Goal: Download file/media

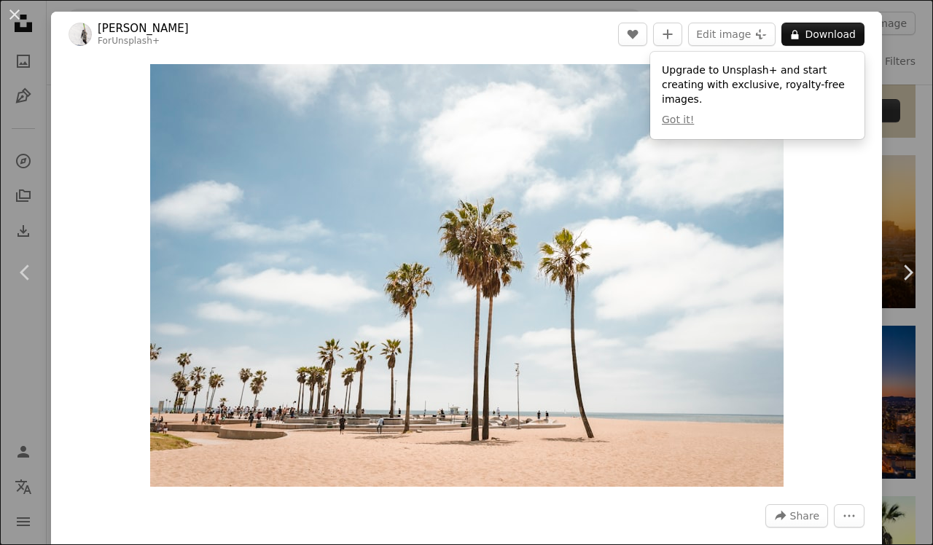
scroll to position [587, 0]
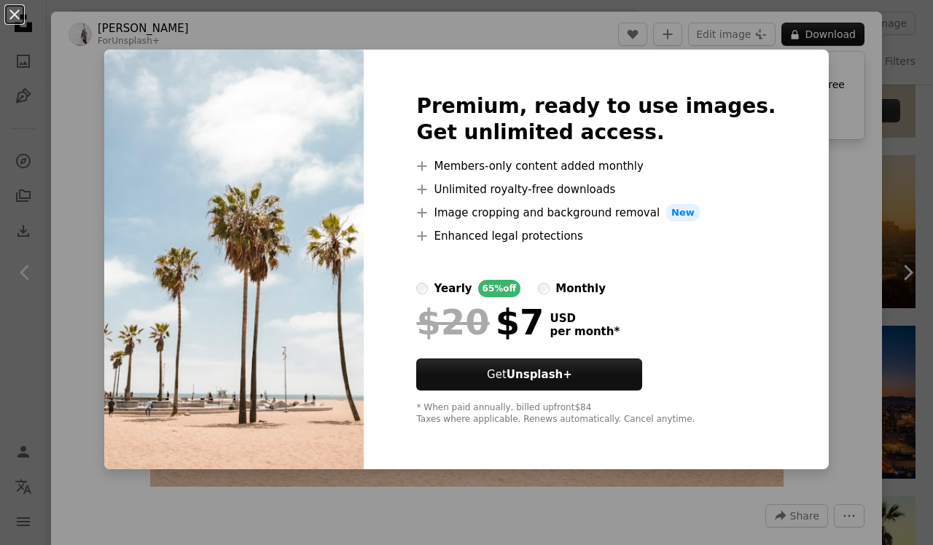
click at [807, 36] on div "An X shape Premium, ready to use images. Get unlimited access. A plus sign Memb…" at bounding box center [466, 272] width 933 height 545
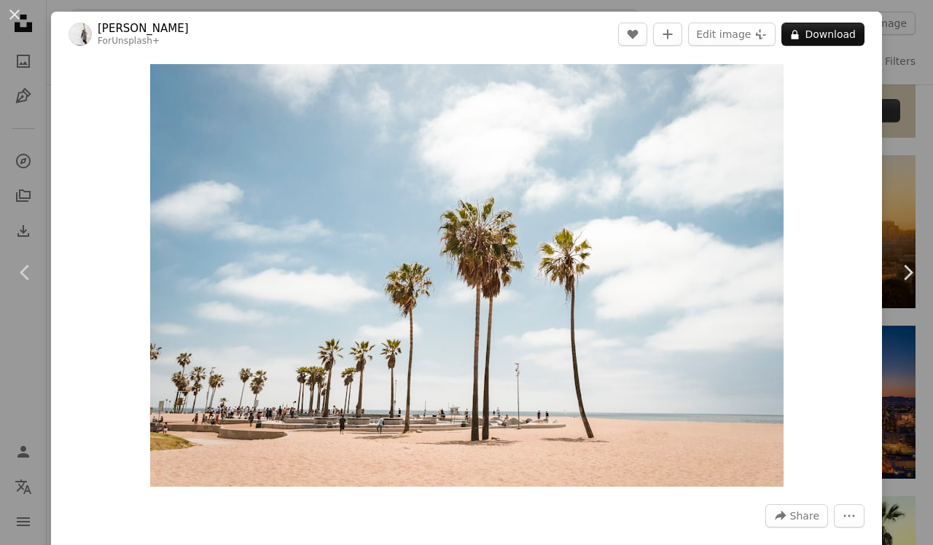
click at [900, 195] on div "An X shape Chevron left Chevron right [PERSON_NAME] For Unsplash+ A heart A plu…" at bounding box center [466, 272] width 933 height 545
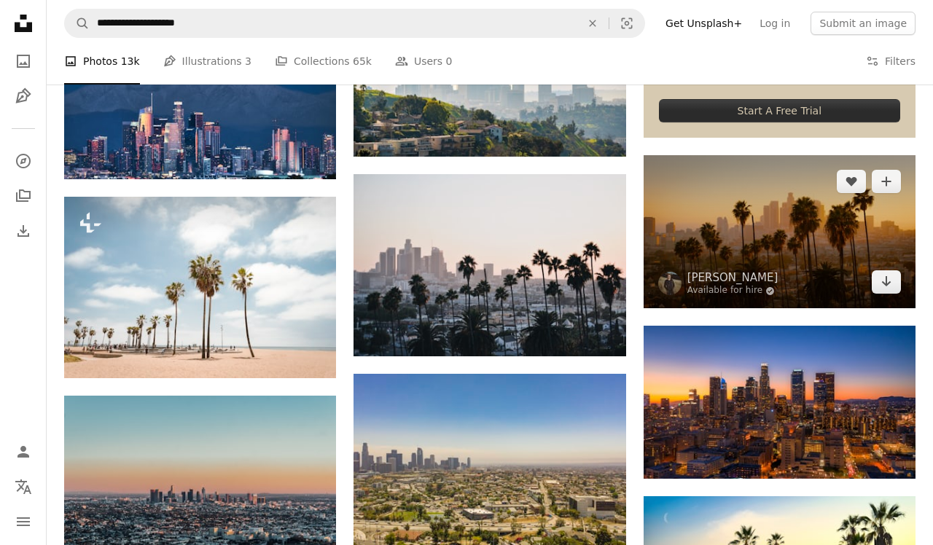
click at [705, 242] on img at bounding box center [779, 231] width 272 height 153
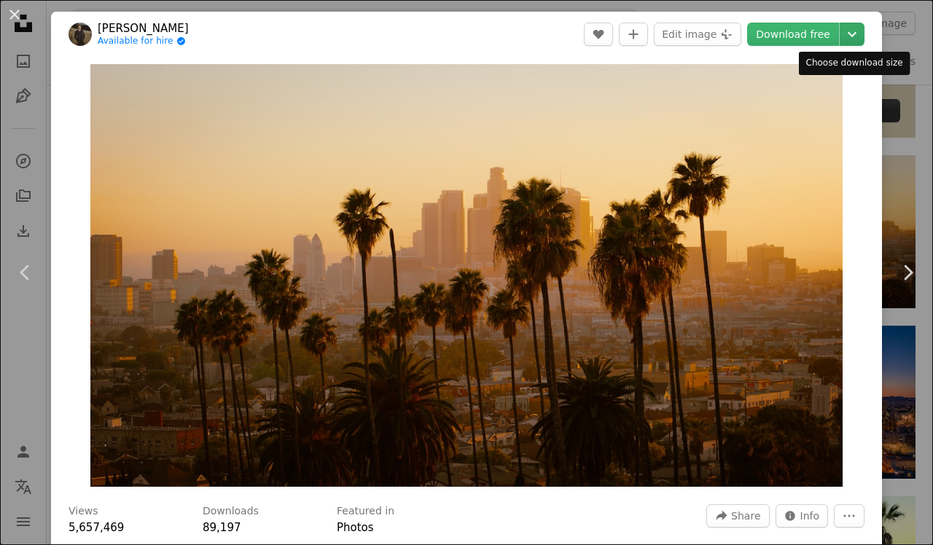
click at [847, 35] on icon "Chevron down" at bounding box center [851, 34] width 23 height 17
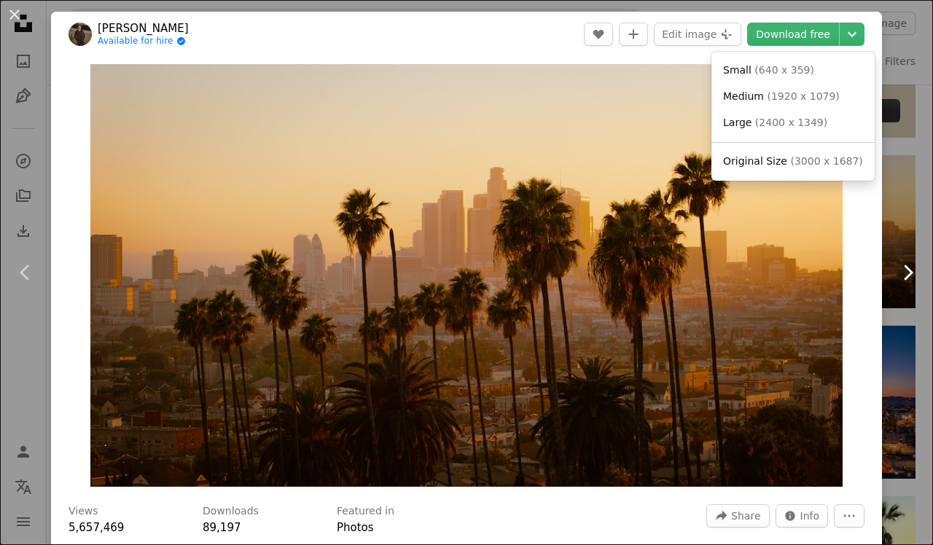
click at [928, 259] on dialog "An X shape Chevron left Chevron right [PERSON_NAME] Available for hire A checkm…" at bounding box center [466, 272] width 933 height 545
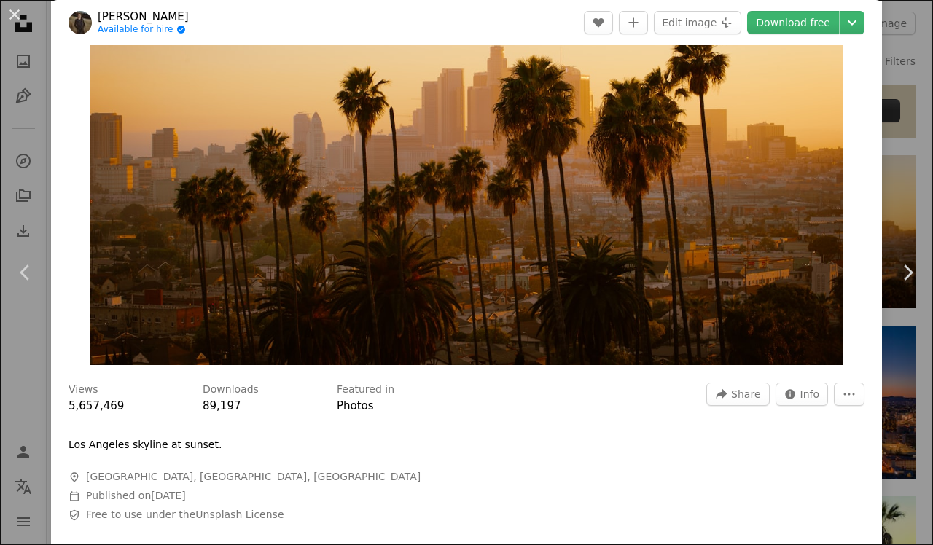
scroll to position [133, 0]
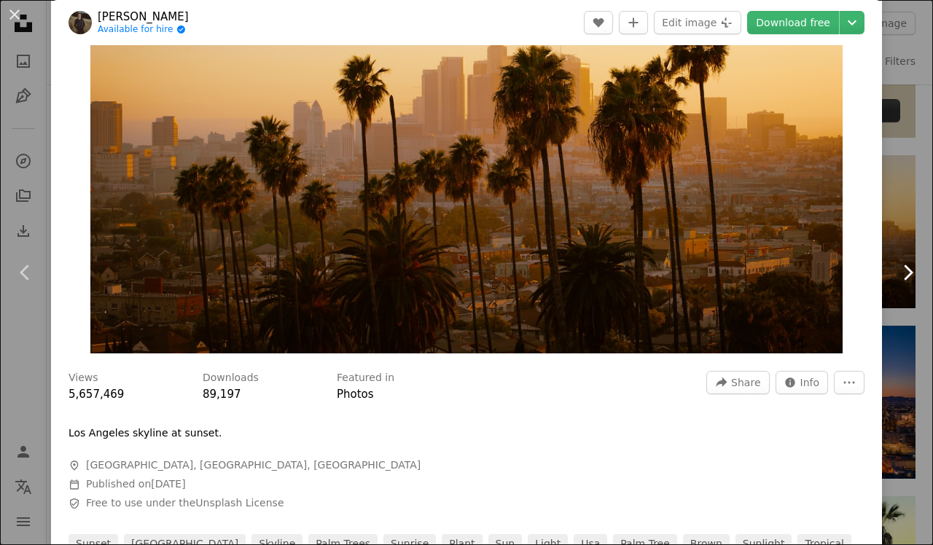
click at [932, 216] on link "Chevron right" at bounding box center [907, 273] width 51 height 140
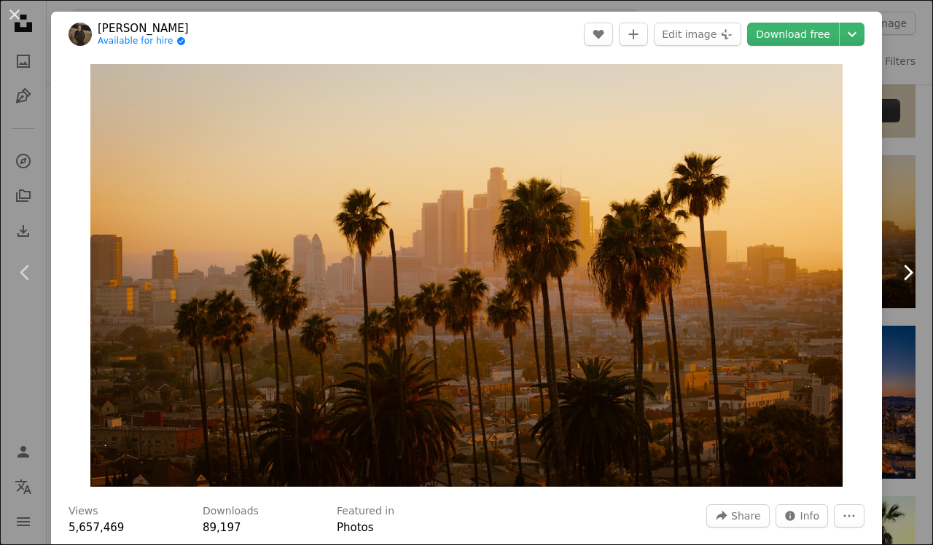
scroll to position [462, 0]
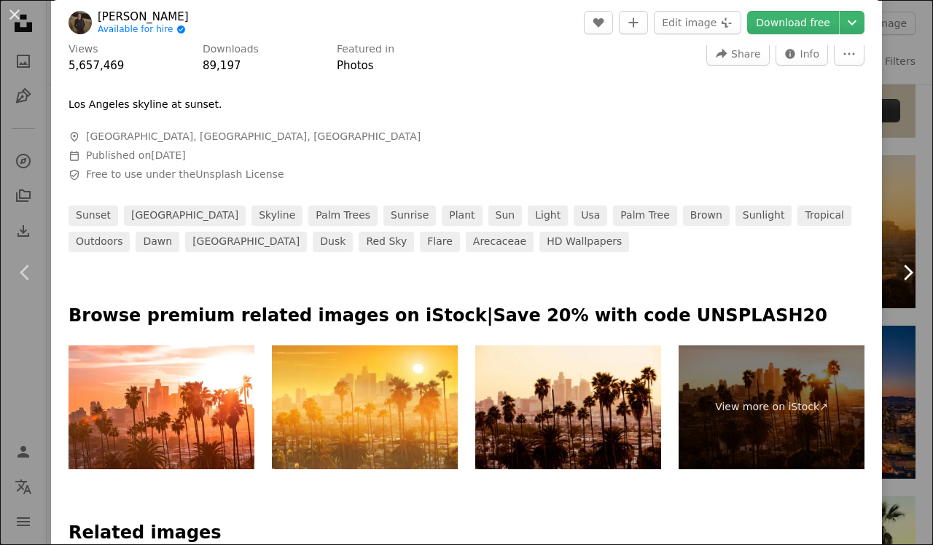
click at [932, 216] on link "Chevron right" at bounding box center [907, 273] width 51 height 140
click at [918, 184] on div "An X shape Chevron left Chevron right [PERSON_NAME] Available for hire A checkm…" at bounding box center [466, 272] width 933 height 545
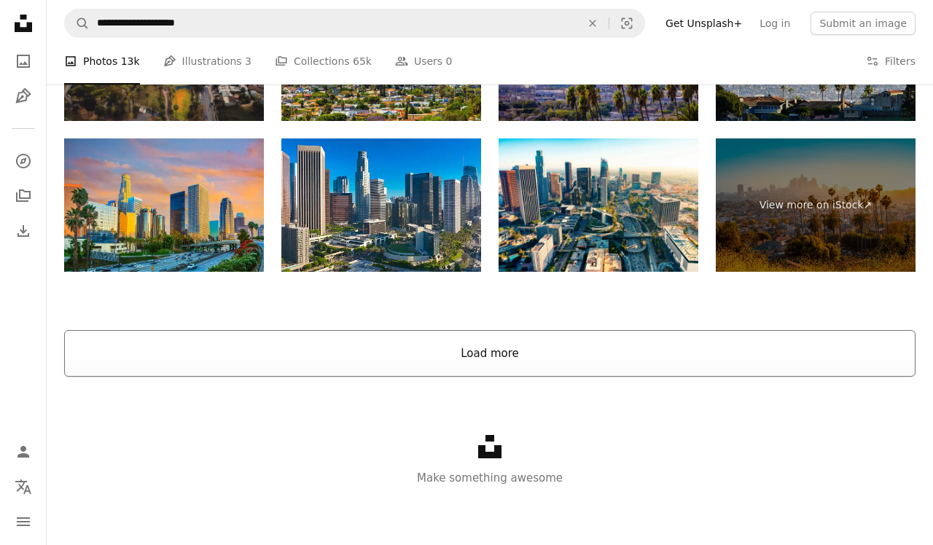
click at [777, 350] on button "Load more" at bounding box center [489, 353] width 851 height 47
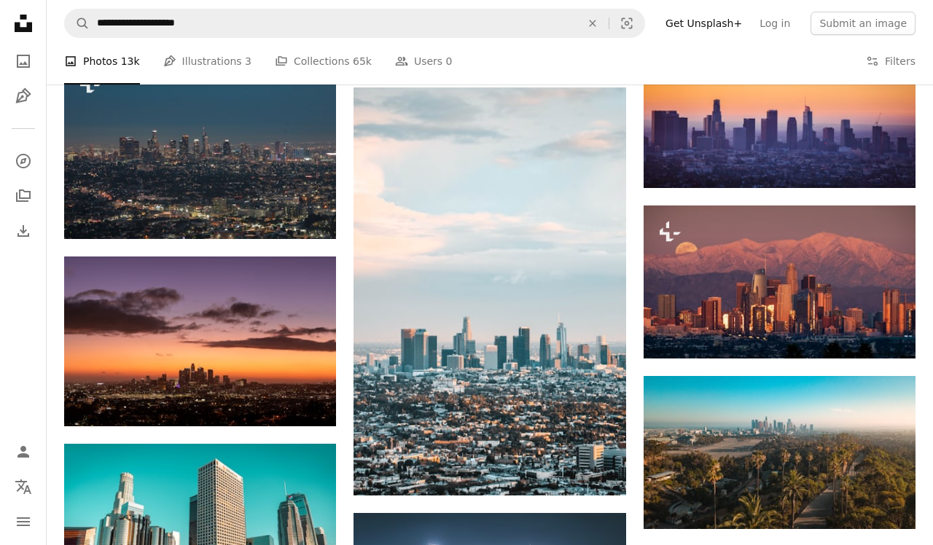
scroll to position [1848, 0]
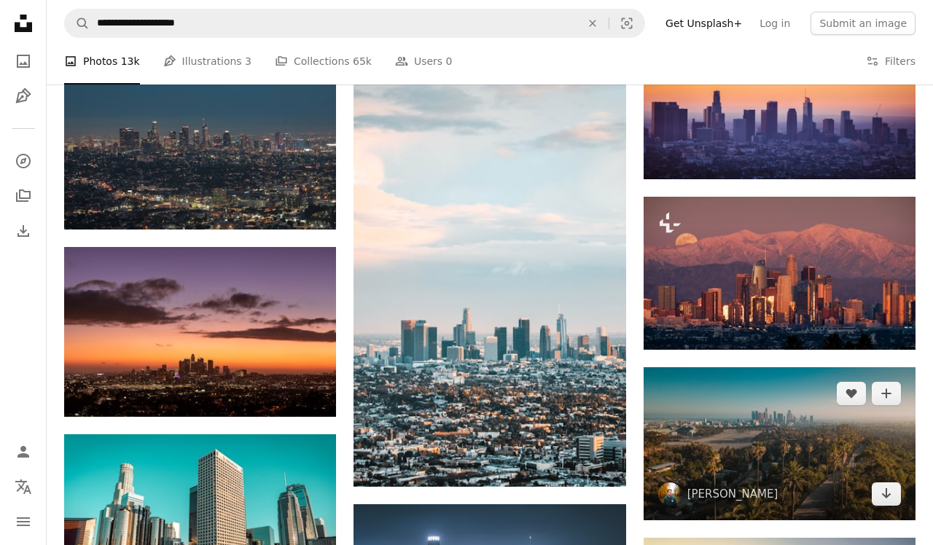
click at [834, 458] on img at bounding box center [779, 443] width 272 height 153
click at [718, 450] on img at bounding box center [779, 443] width 272 height 153
click at [695, 452] on img at bounding box center [779, 443] width 272 height 153
click at [766, 461] on img at bounding box center [779, 443] width 272 height 153
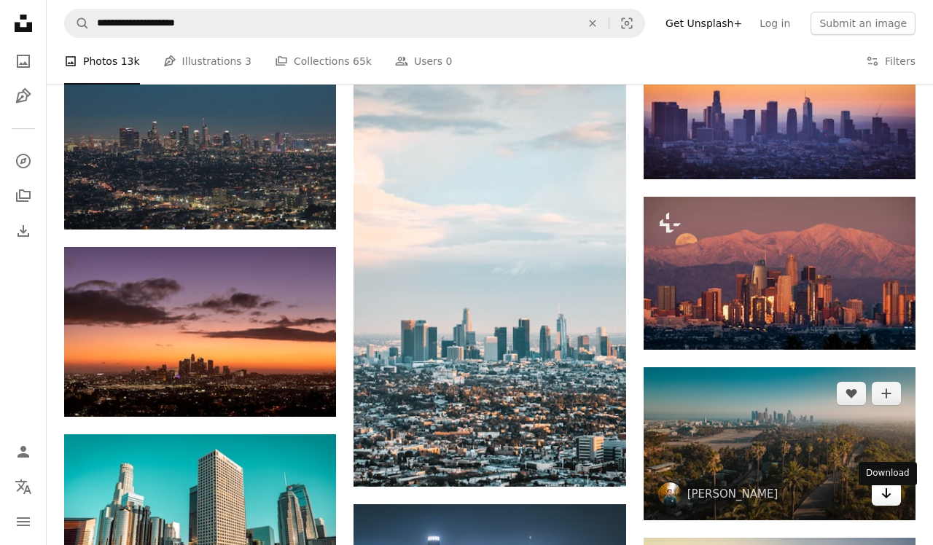
click at [887, 506] on link "Arrow pointing down" at bounding box center [885, 493] width 29 height 23
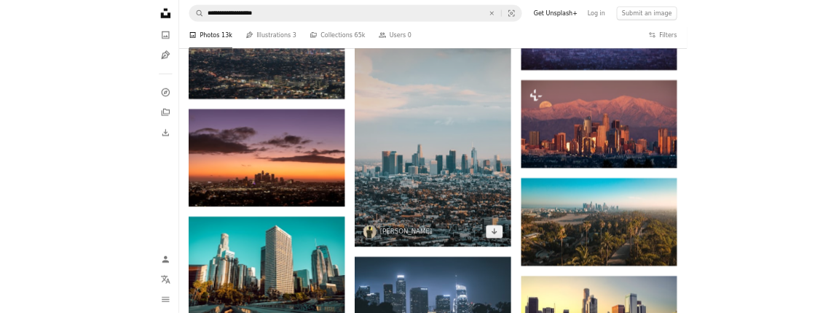
scroll to position [1910, 0]
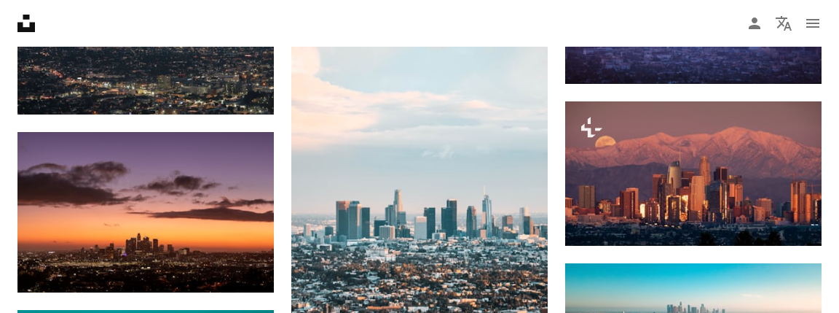
click at [140, 23] on nav "Unsplash logo Unsplash Home A photo Pen Tool A compass A stack of folders Downl…" at bounding box center [419, 23] width 839 height 47
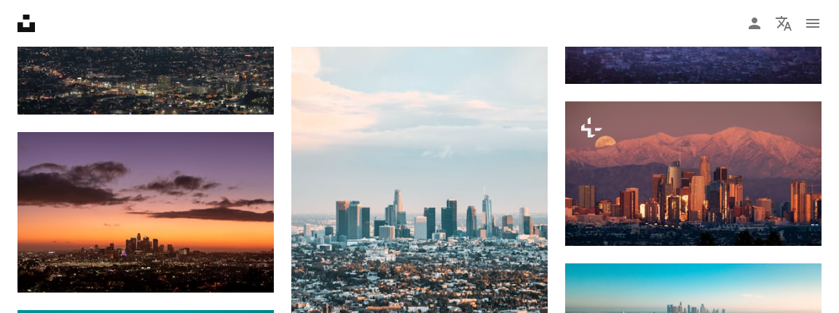
click at [142, 44] on nav "Unsplash logo Unsplash Home A photo Pen Tool A compass A stack of folders Downl…" at bounding box center [419, 23] width 839 height 47
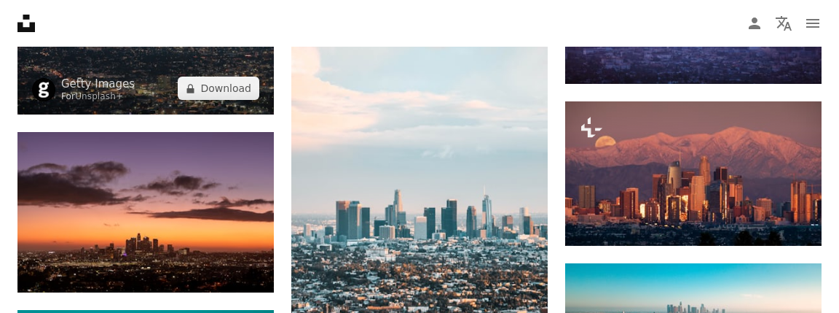
click at [142, 47] on img at bounding box center [145, 28] width 256 height 171
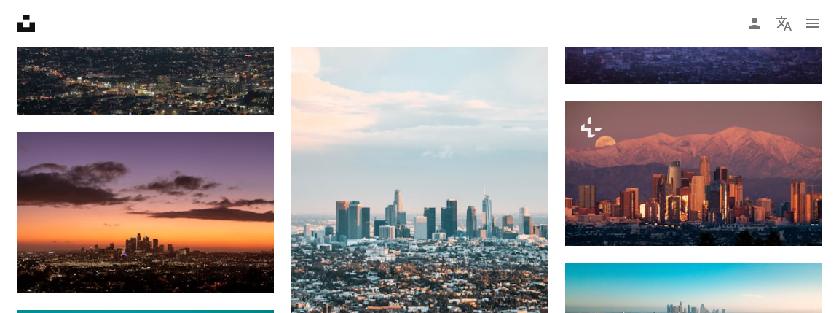
click at [142, 43] on nav "Unsplash logo Unsplash Home A photo Pen Tool A compass A stack of folders Downl…" at bounding box center [419, 23] width 839 height 47
click at [143, 40] on nav "Unsplash logo Unsplash Home A photo Pen Tool A compass A stack of folders Downl…" at bounding box center [419, 23] width 839 height 47
click at [142, 39] on nav "Unsplash logo Unsplash Home A photo Pen Tool A compass A stack of folders Downl…" at bounding box center [419, 23] width 839 height 47
click at [142, 38] on nav "Unsplash logo Unsplash Home A photo Pen Tool A compass A stack of folders Downl…" at bounding box center [419, 23] width 839 height 47
click at [142, 35] on nav "Unsplash logo Unsplash Home A photo Pen Tool A compass A stack of folders Downl…" at bounding box center [419, 23] width 839 height 47
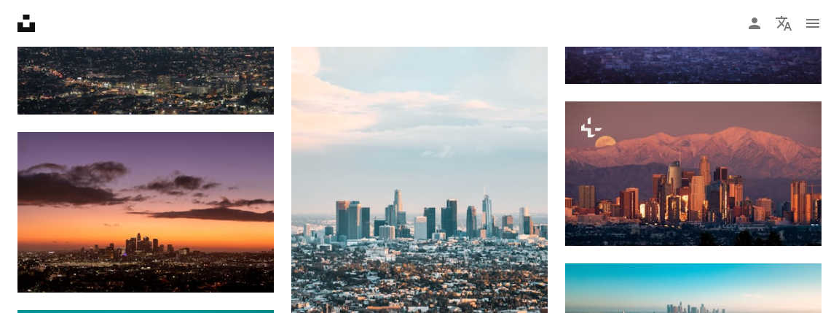
click at [142, 35] on nav "Unsplash logo Unsplash Home A photo Pen Tool A compass A stack of folders Downl…" at bounding box center [419, 23] width 839 height 47
click at [142, 34] on nav "Unsplash logo Unsplash Home A photo Pen Tool A compass A stack of folders Downl…" at bounding box center [419, 23] width 839 height 47
click at [142, 35] on nav "Unsplash logo Unsplash Home A photo Pen Tool A compass A stack of folders Downl…" at bounding box center [419, 23] width 839 height 47
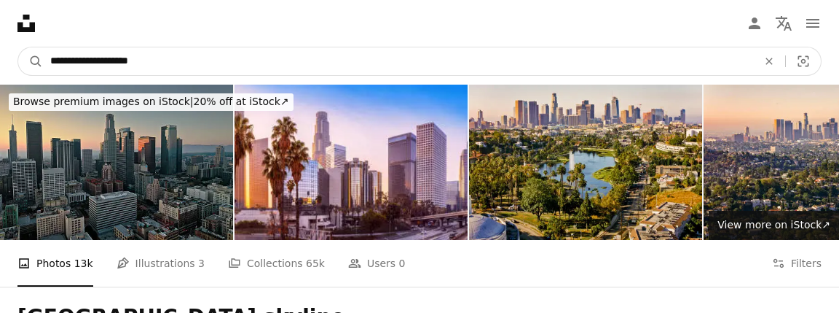
click at [340, 60] on input "**********" at bounding box center [398, 61] width 710 height 28
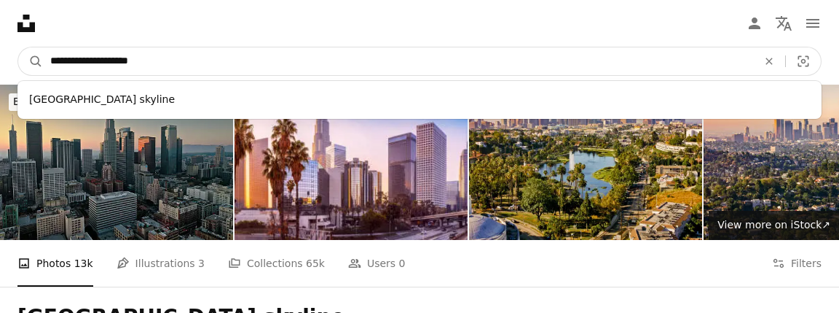
click at [340, 60] on input "**********" at bounding box center [398, 61] width 710 height 28
type input "*"
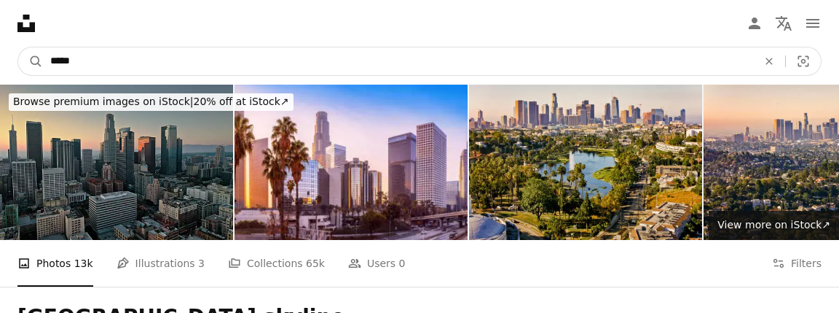
type input "*****"
click at [31, 61] on button "A magnifying glass" at bounding box center [30, 61] width 25 height 28
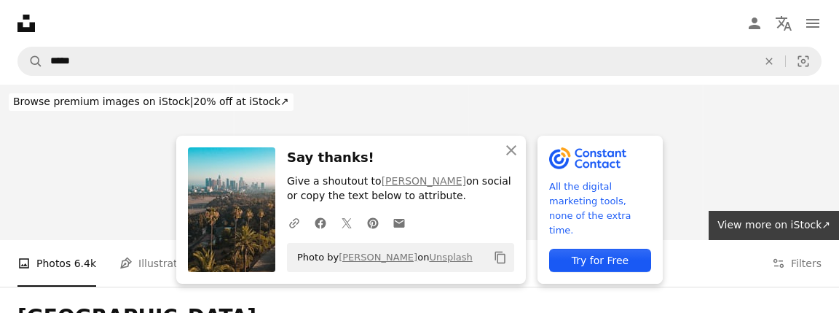
click at [575, 155] on img at bounding box center [588, 158] width 78 height 22
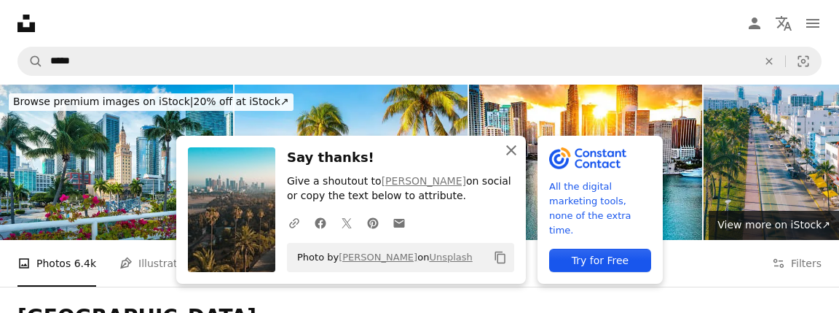
click at [509, 151] on icon "button" at bounding box center [511, 150] width 10 height 10
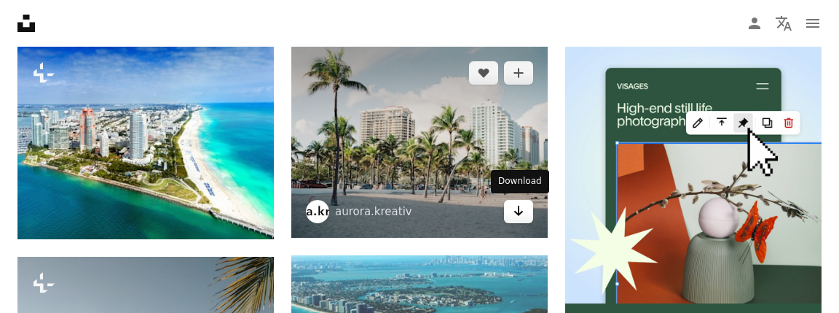
scroll to position [369, 0]
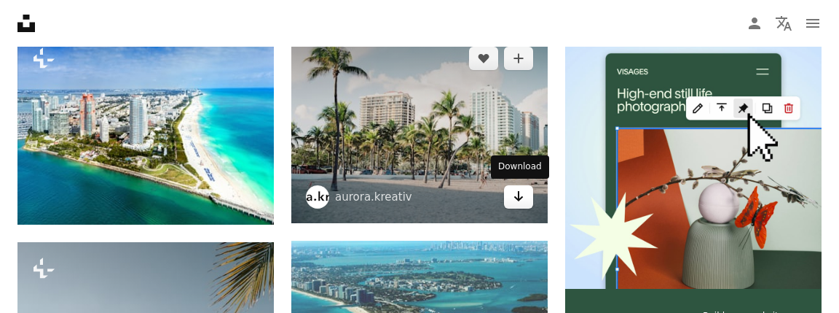
click at [516, 192] on icon "Arrow pointing down" at bounding box center [519, 195] width 12 height 17
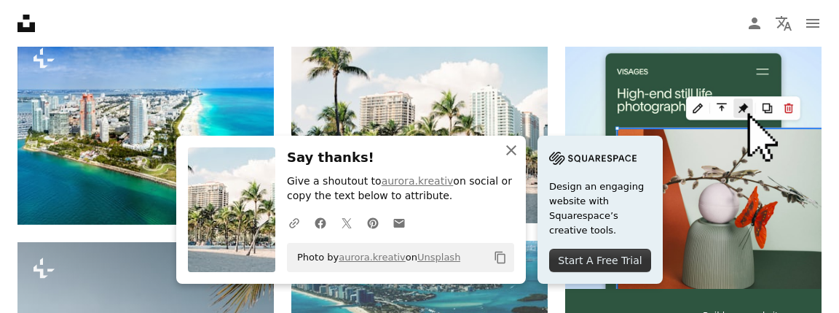
click at [519, 159] on icon "An X shape" at bounding box center [511, 149] width 17 height 17
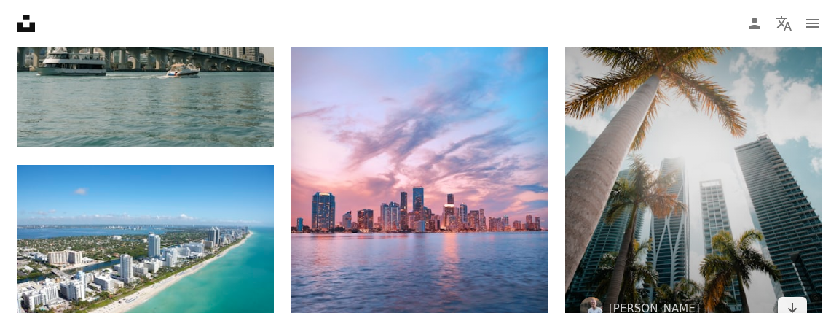
scroll to position [833, 0]
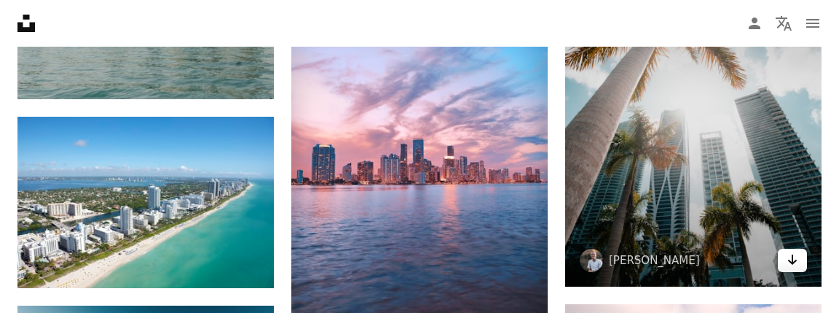
click at [793, 262] on icon "Arrow pointing down" at bounding box center [793, 259] width 12 height 17
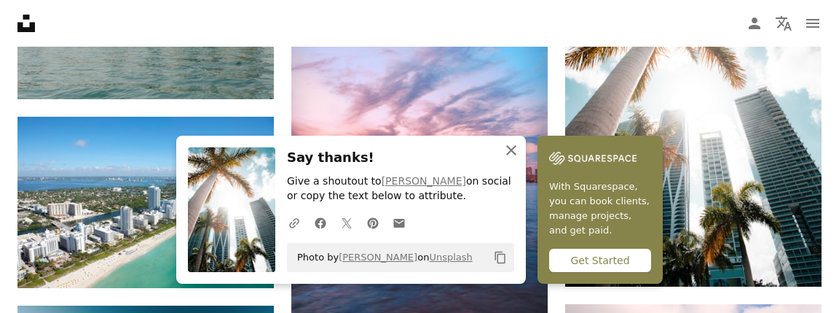
click at [508, 155] on icon "button" at bounding box center [511, 150] width 10 height 10
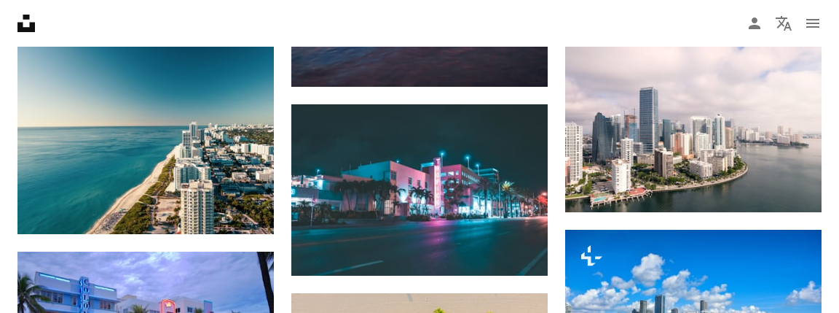
scroll to position [0, 0]
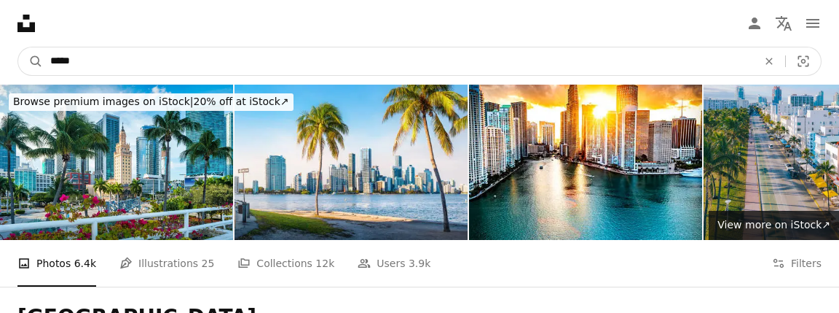
click at [308, 60] on input "*****" at bounding box center [398, 61] width 710 height 28
type input "**********"
click at [31, 61] on button "A magnifying glass" at bounding box center [30, 61] width 25 height 28
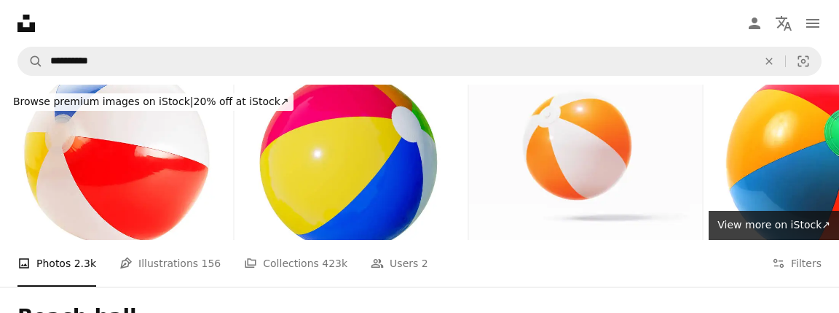
scroll to position [1203, 0]
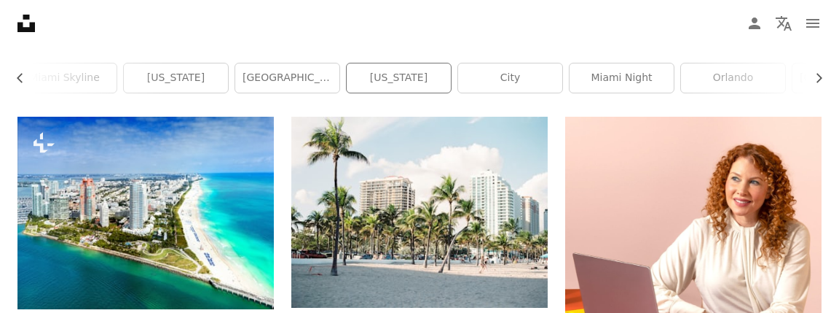
scroll to position [0, 119]
click at [584, 80] on link "miami night" at bounding box center [620, 77] width 104 height 29
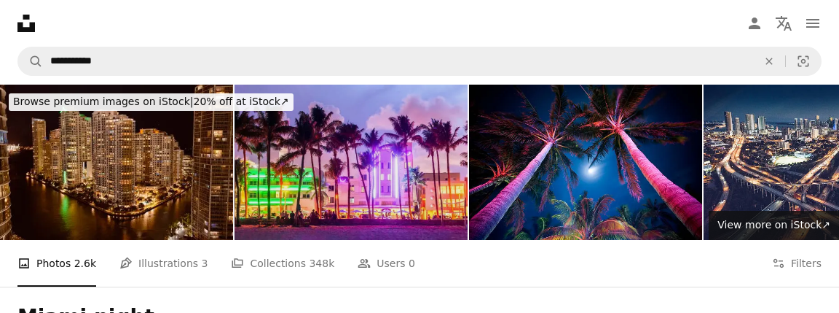
scroll to position [1, 0]
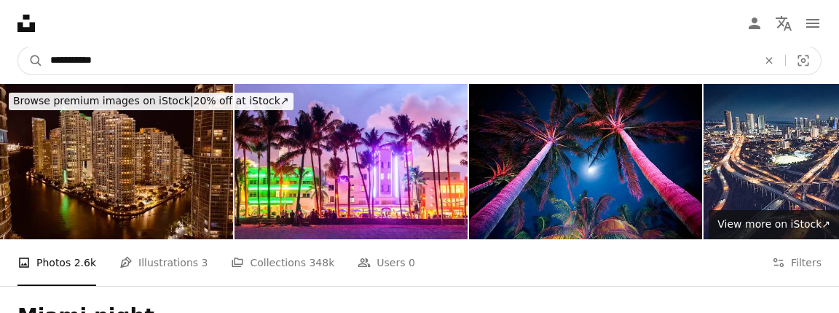
click at [381, 62] on input "**********" at bounding box center [398, 61] width 710 height 28
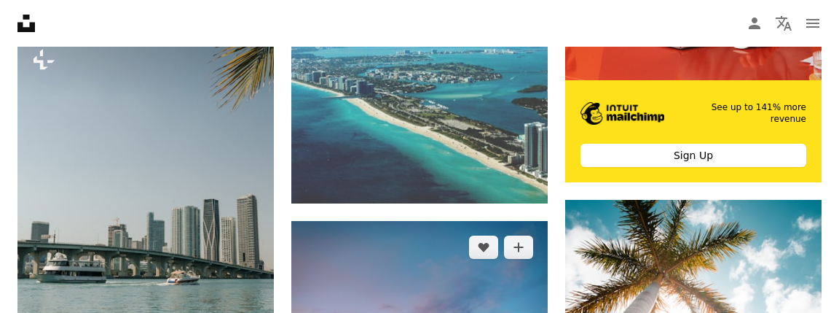
scroll to position [568, 0]
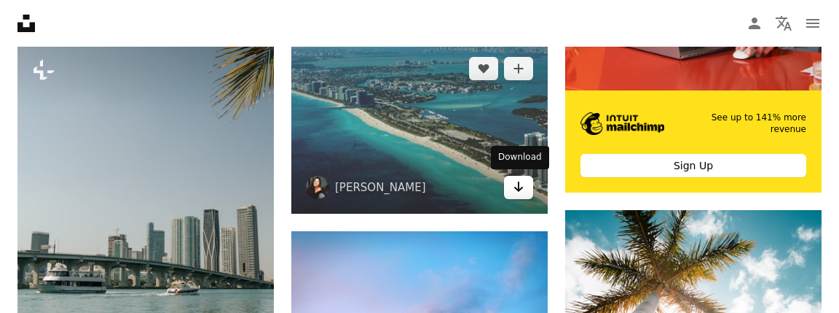
click at [517, 189] on icon "Arrow pointing down" at bounding box center [519, 186] width 12 height 17
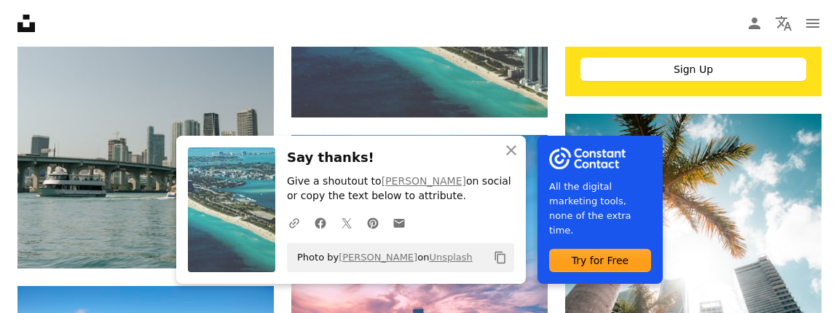
scroll to position [678, 0]
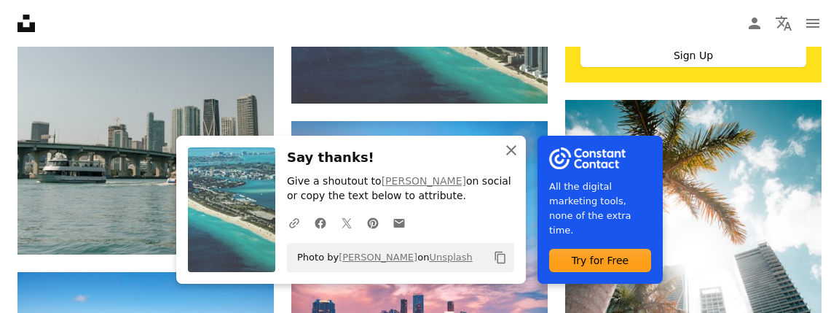
click at [510, 149] on icon "An X shape" at bounding box center [511, 149] width 17 height 17
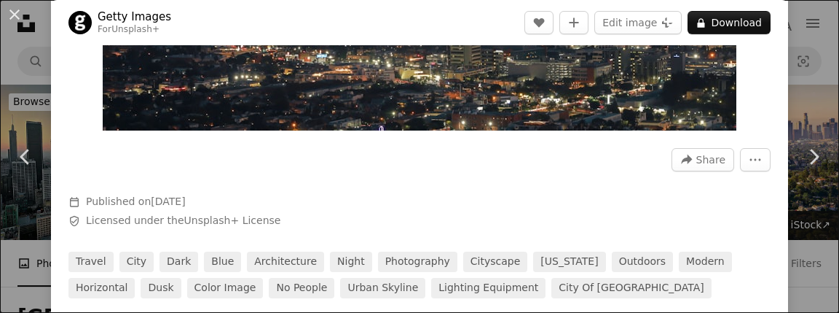
scroll to position [476, 0]
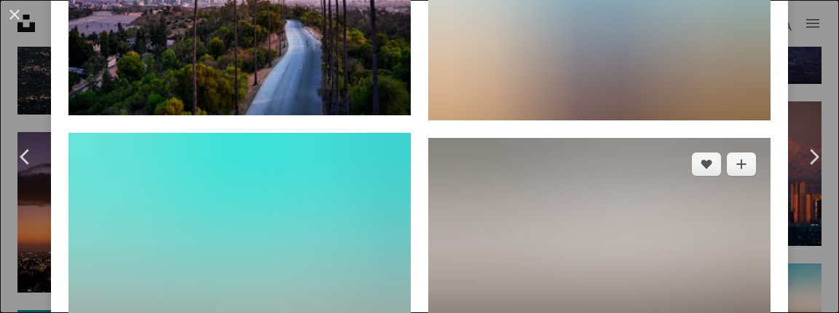
scroll to position [1484, 0]
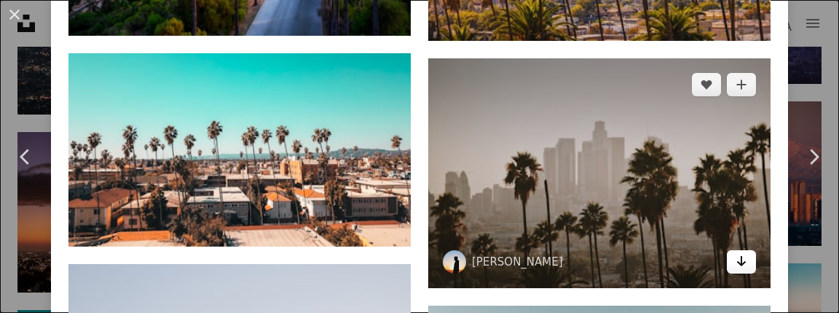
click at [738, 250] on link "Arrow pointing down" at bounding box center [741, 261] width 29 height 23
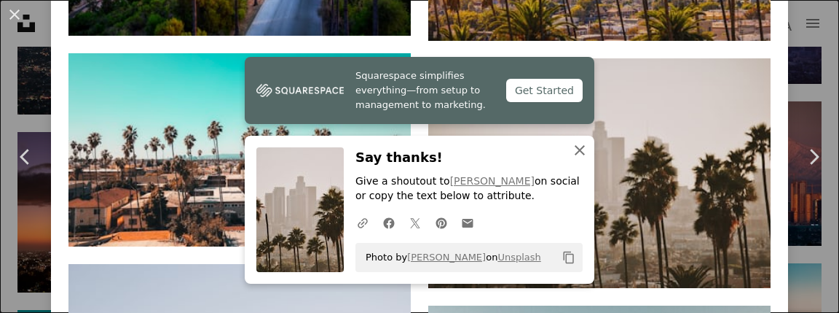
click at [576, 153] on icon "An X shape" at bounding box center [579, 149] width 17 height 17
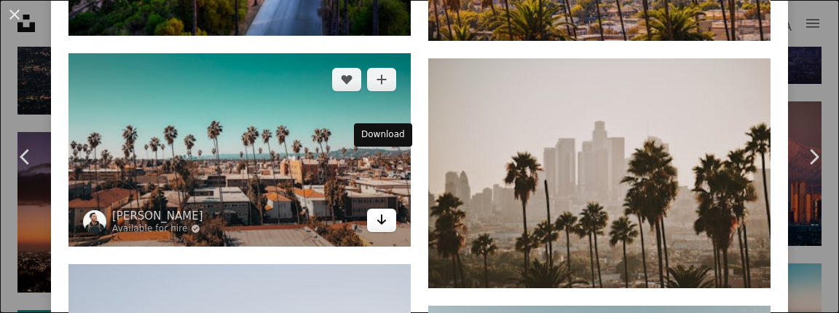
click at [377, 211] on icon "Arrow pointing down" at bounding box center [382, 219] width 12 height 17
